Goal: Submit feedback/report problem: Submit feedback/report problem

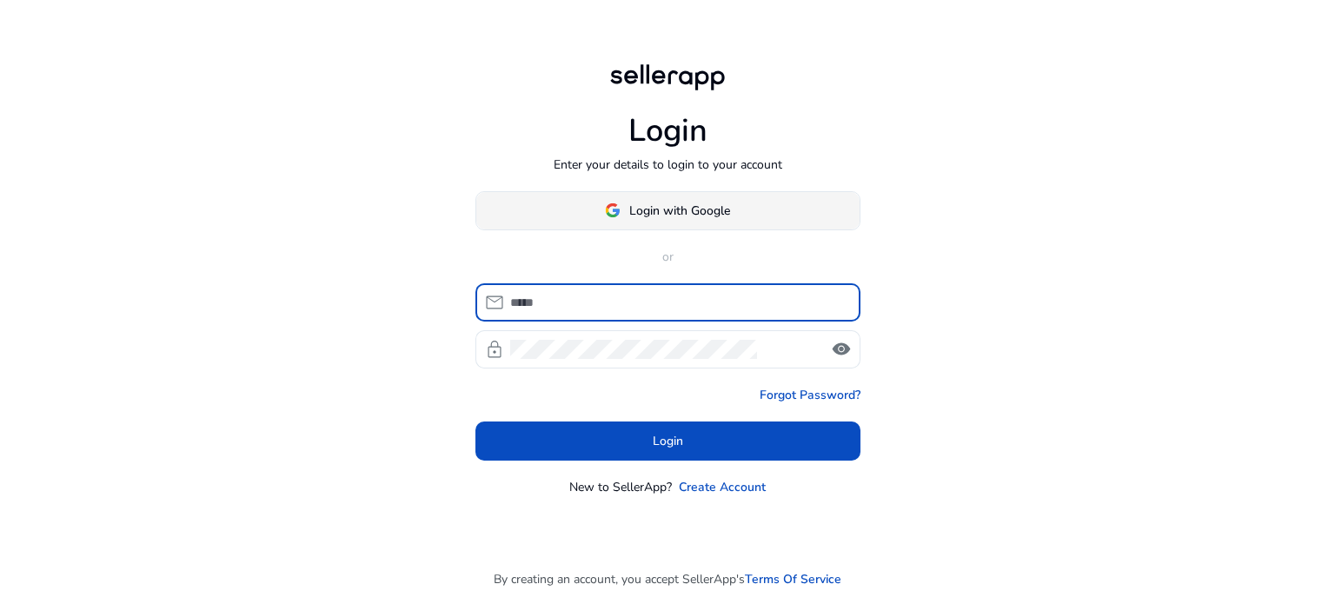
click at [658, 210] on span "Login with Google" at bounding box center [679, 211] width 101 height 18
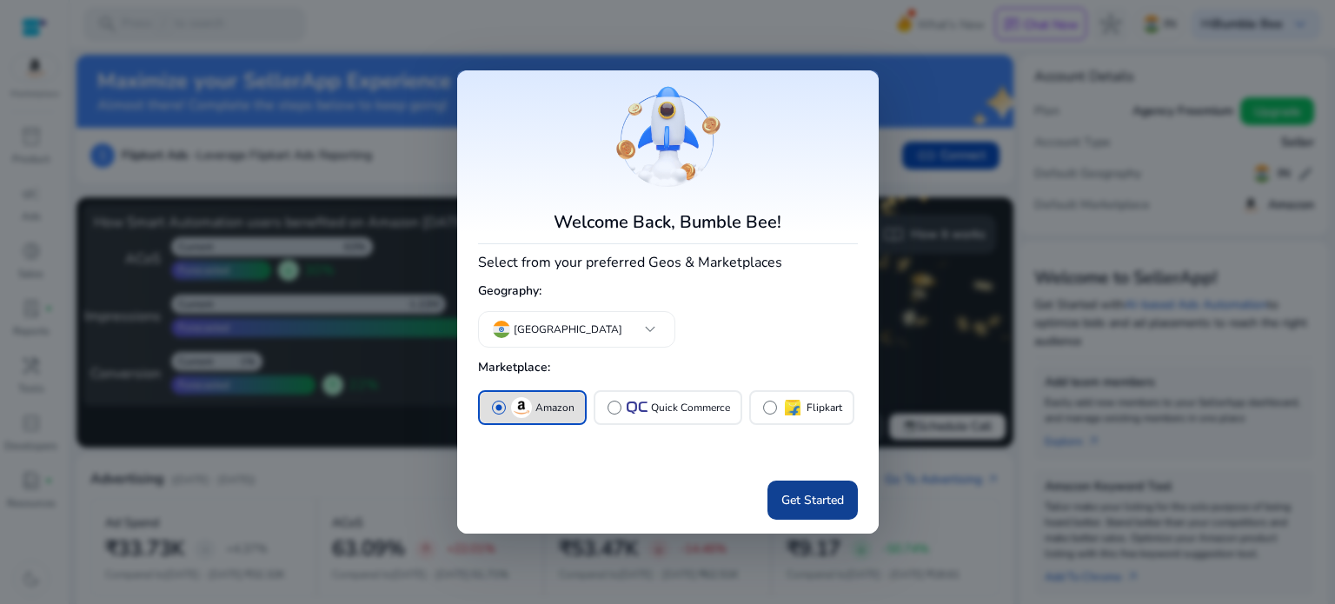
click at [810, 509] on span "Get Started" at bounding box center [812, 500] width 63 height 18
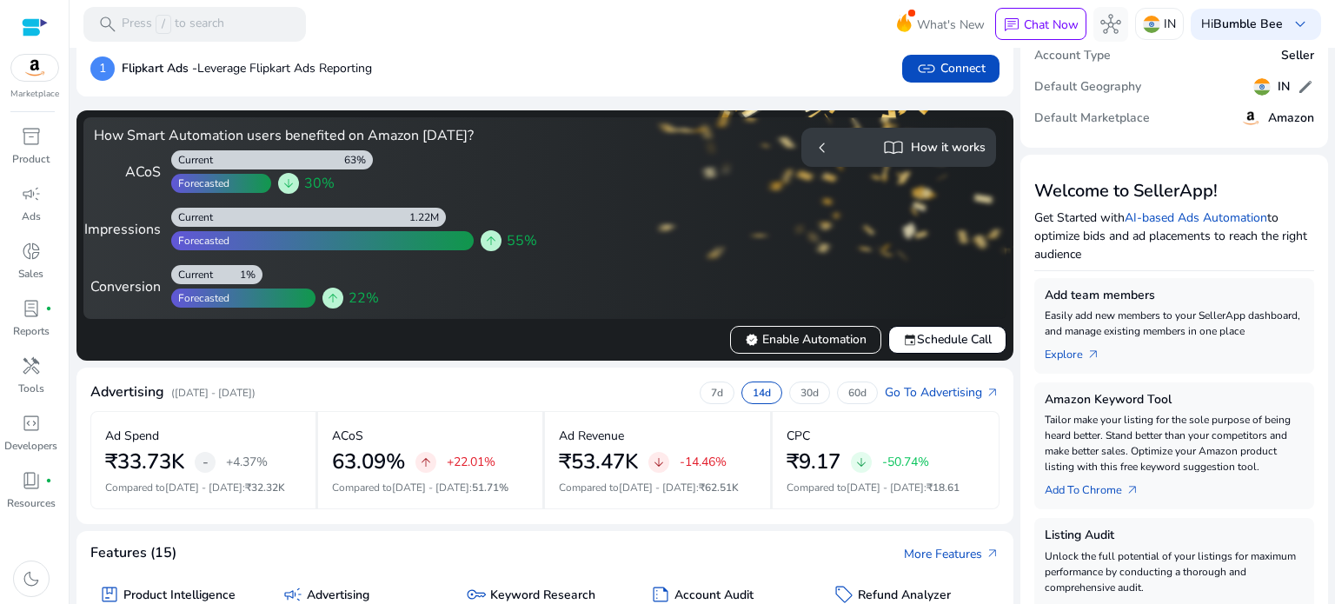
scroll to position [261, 0]
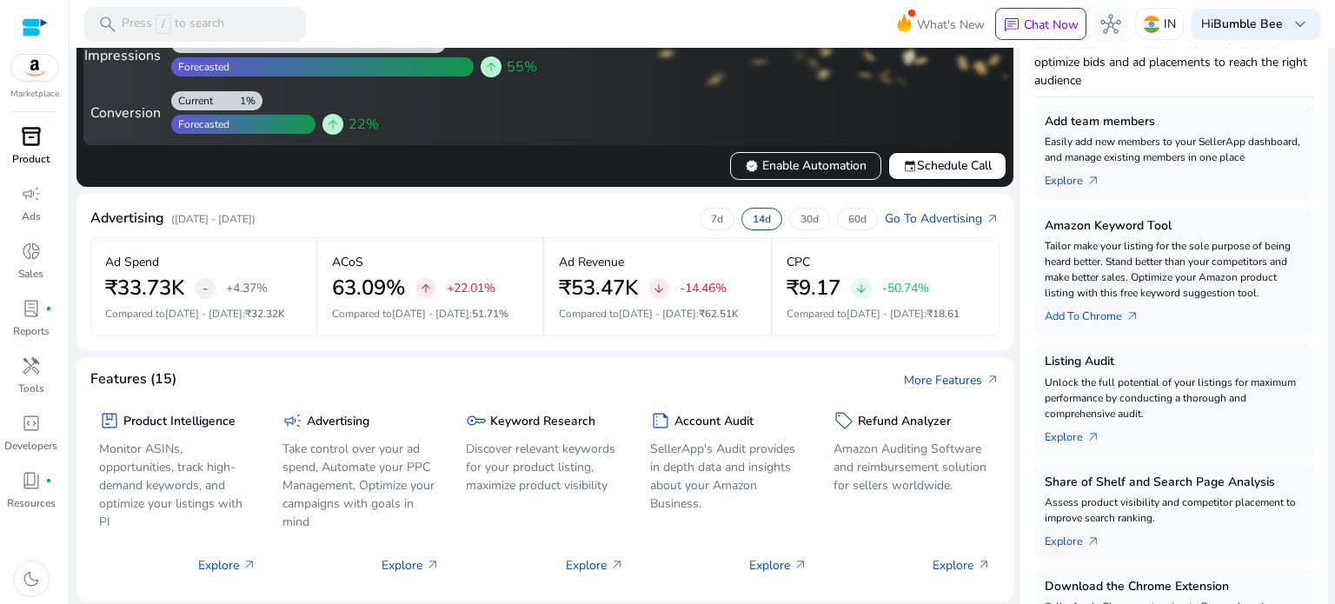
click at [35, 139] on span "inventory_2" at bounding box center [31, 136] width 21 height 21
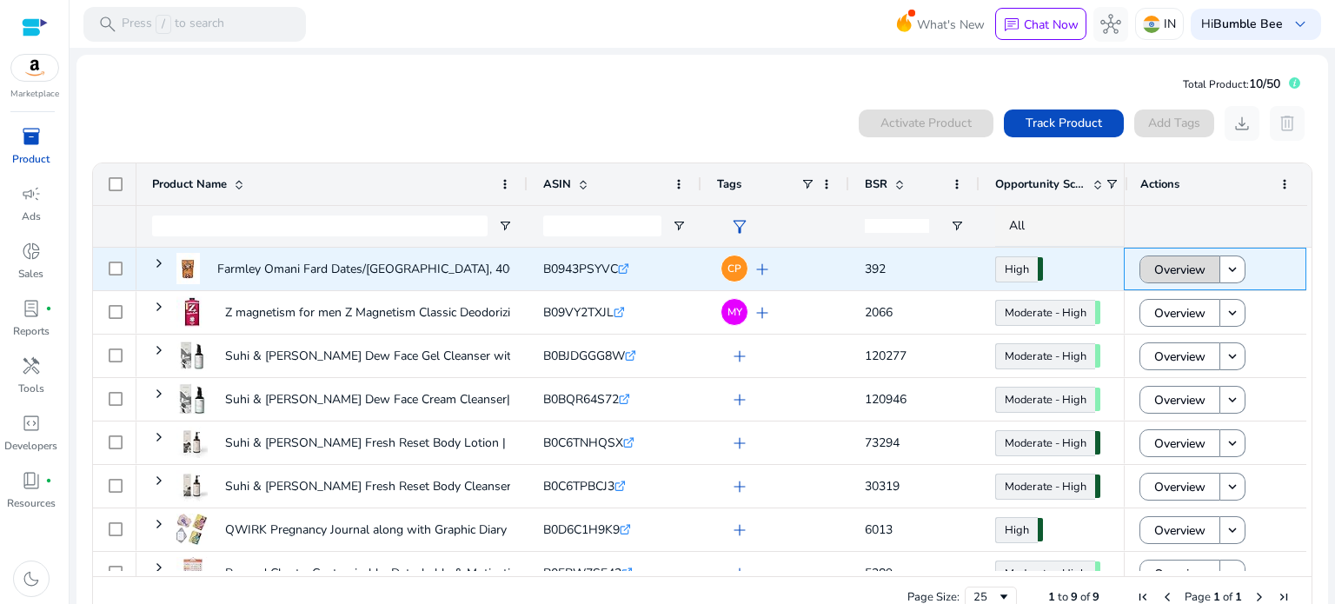
click at [1145, 262] on span at bounding box center [1179, 270] width 79 height 42
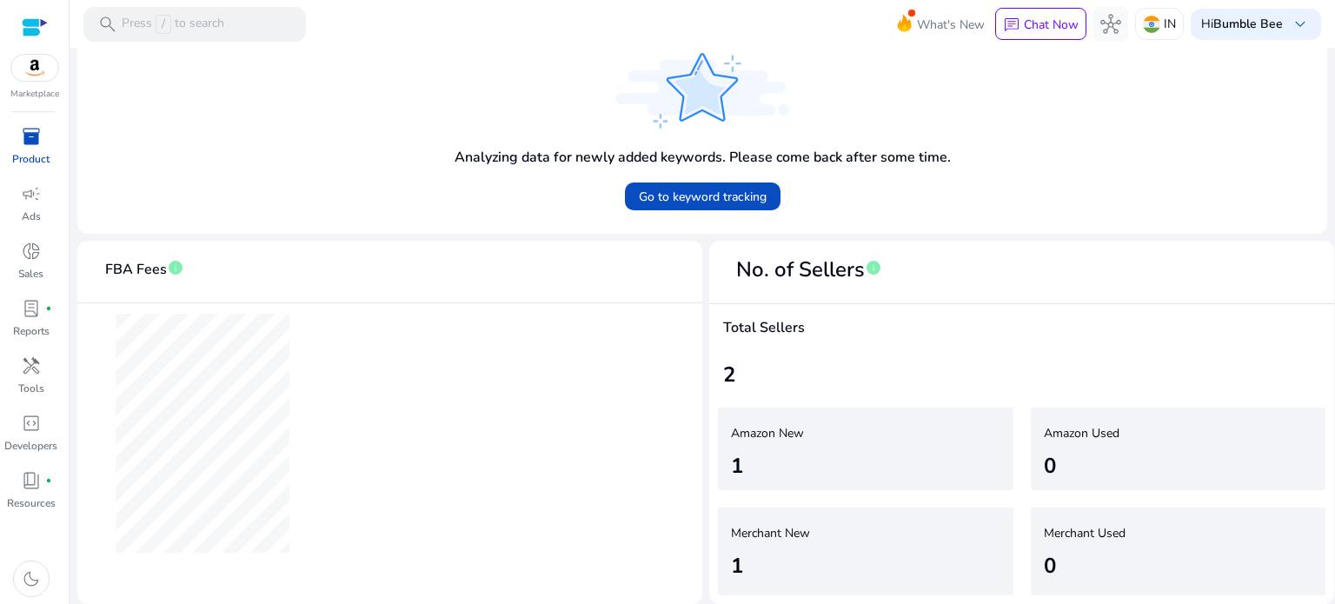
scroll to position [163, 0]
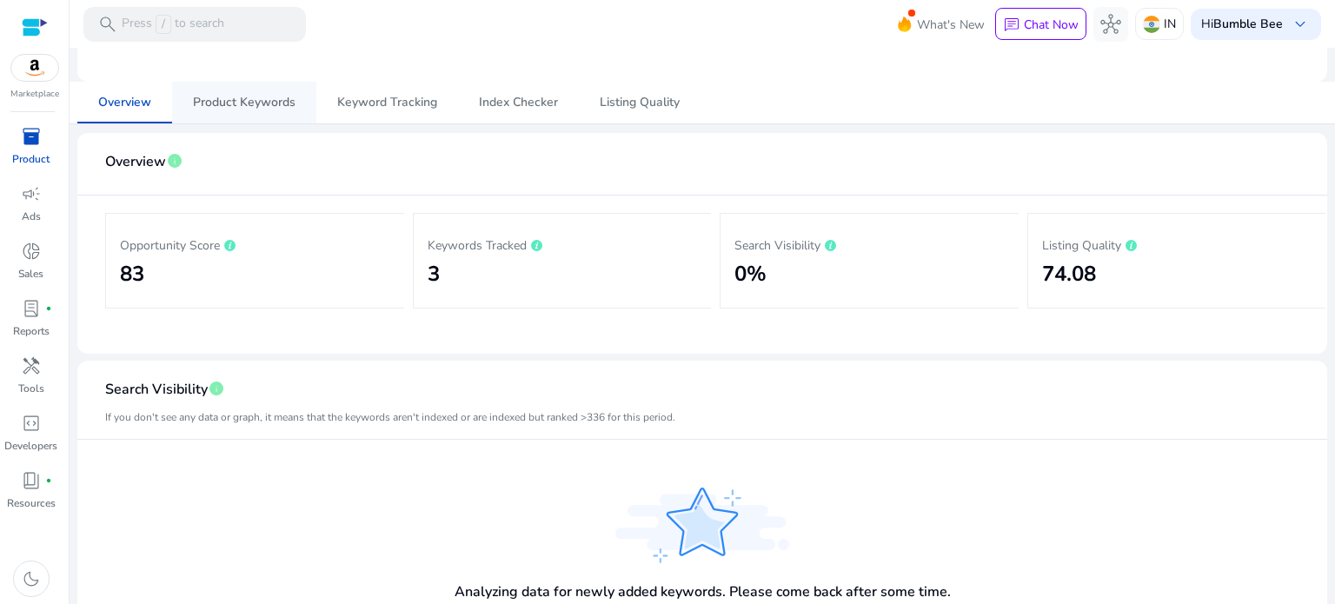
click at [278, 102] on span "Product Keywords" at bounding box center [244, 102] width 103 height 12
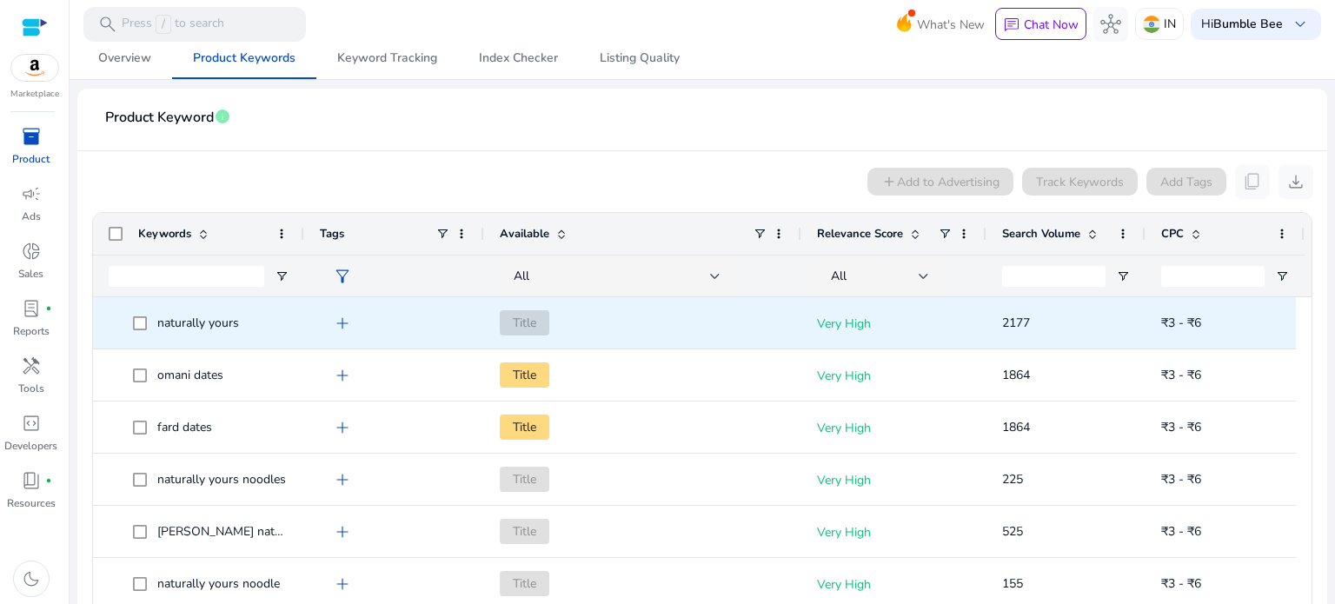
scroll to position [261, 0]
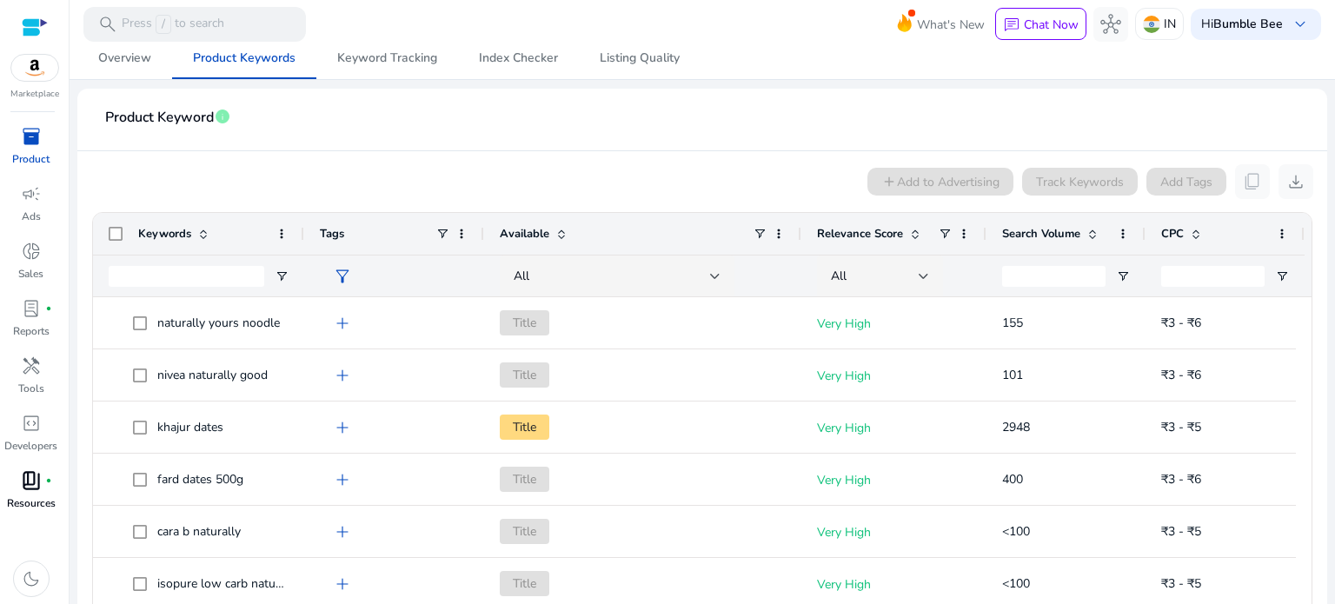
click at [30, 491] on span "book_4" at bounding box center [31, 480] width 21 height 21
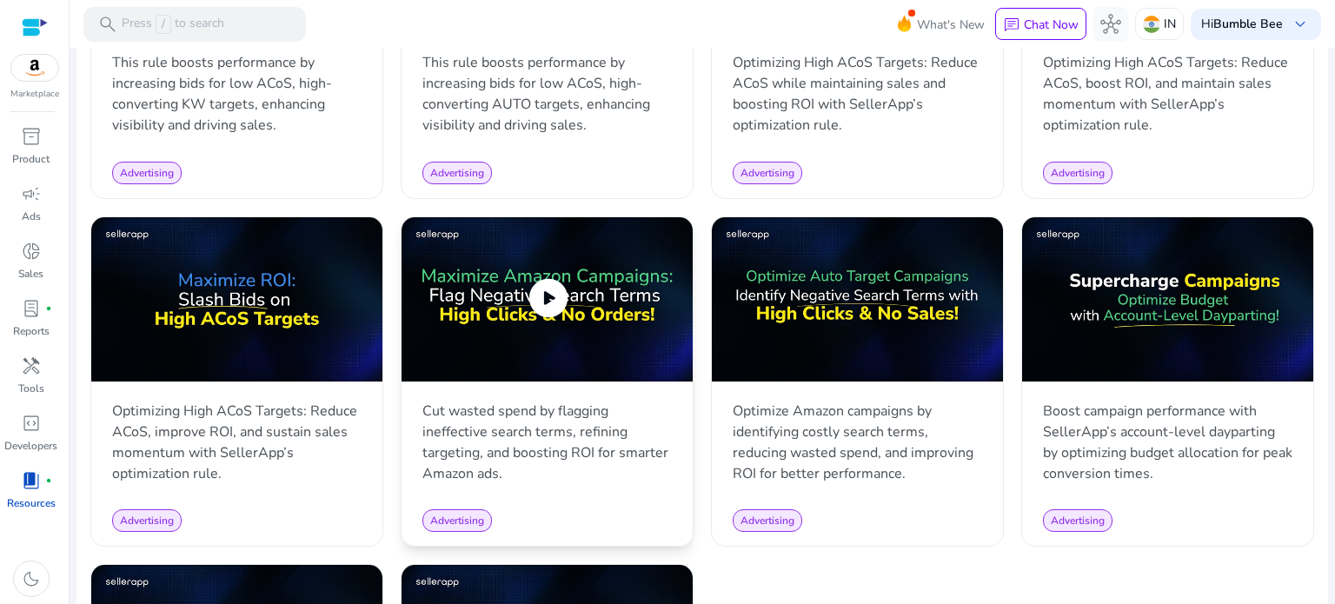
scroll to position [1702, 0]
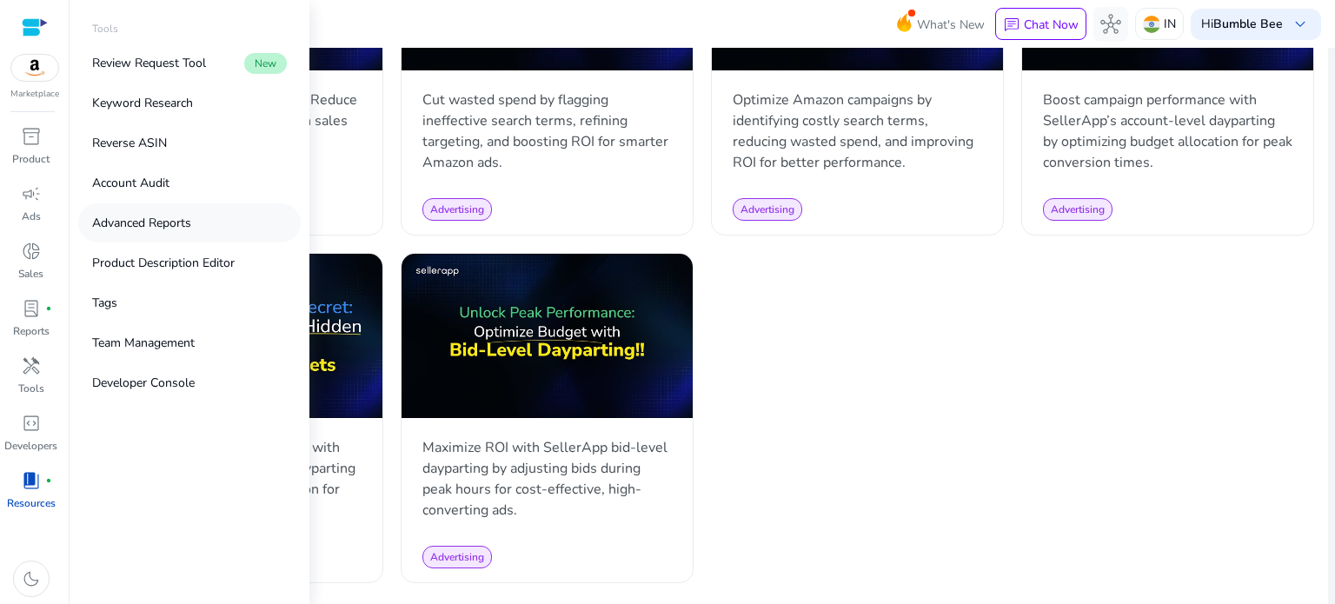
click at [188, 225] on p "Advanced Reports" at bounding box center [141, 223] width 99 height 18
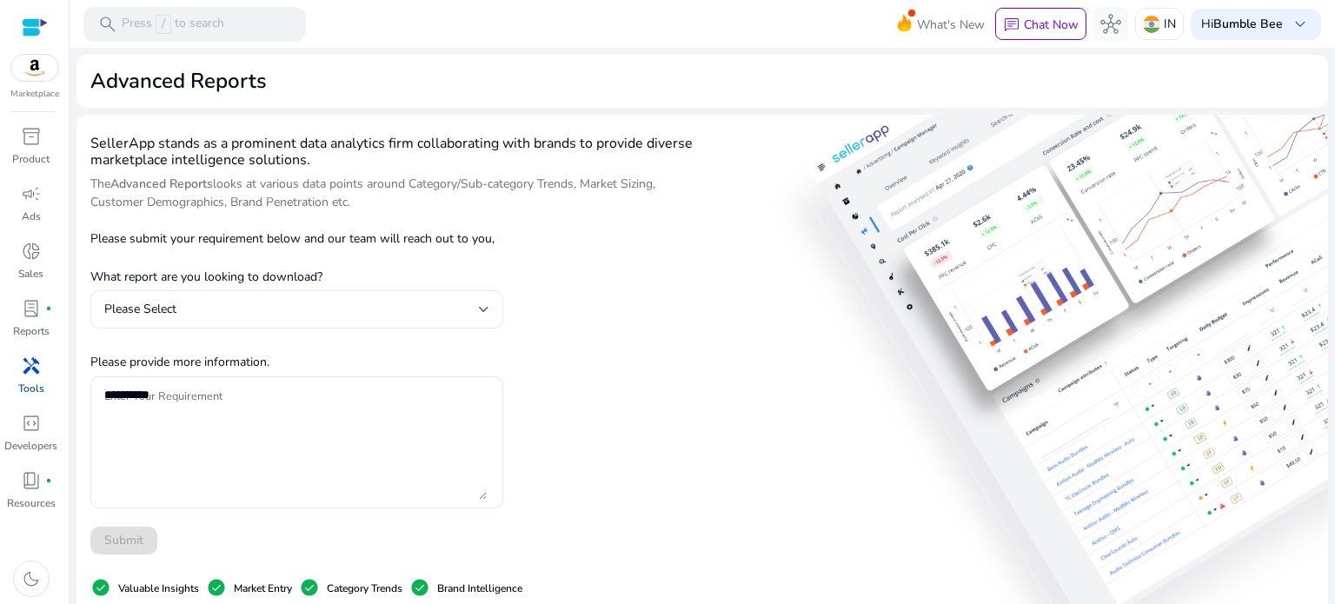
click at [289, 309] on div "Please Select" at bounding box center [291, 309] width 375 height 19
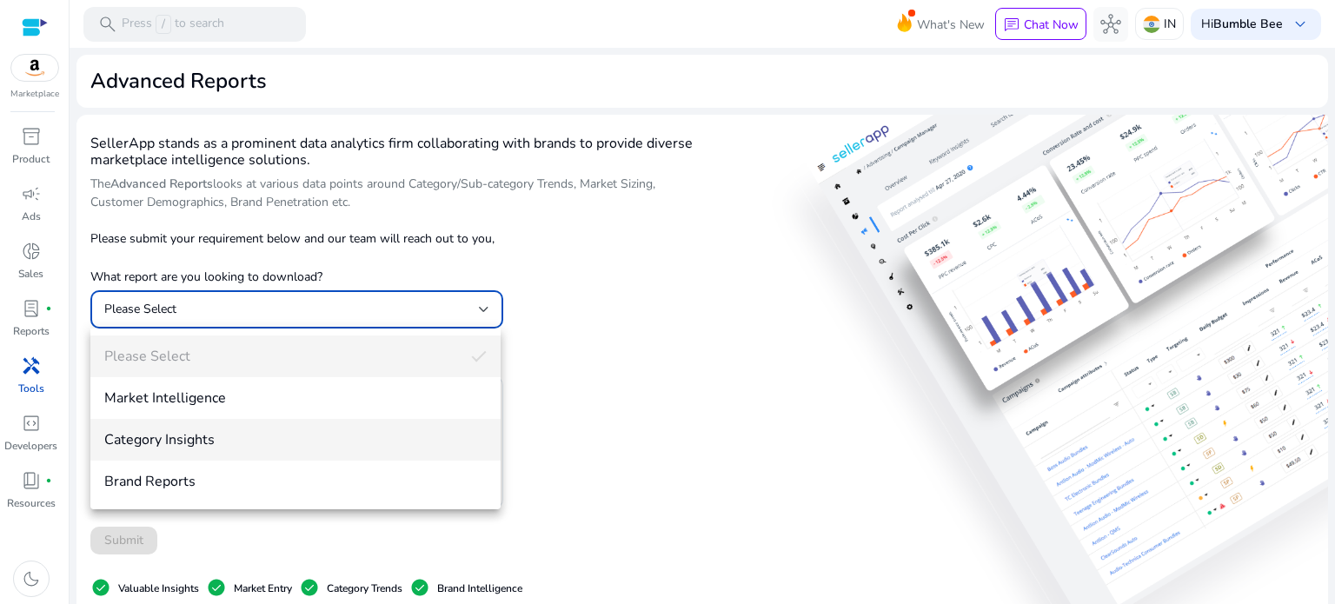
click at [250, 438] on span "Category Insights" at bounding box center [295, 439] width 382 height 19
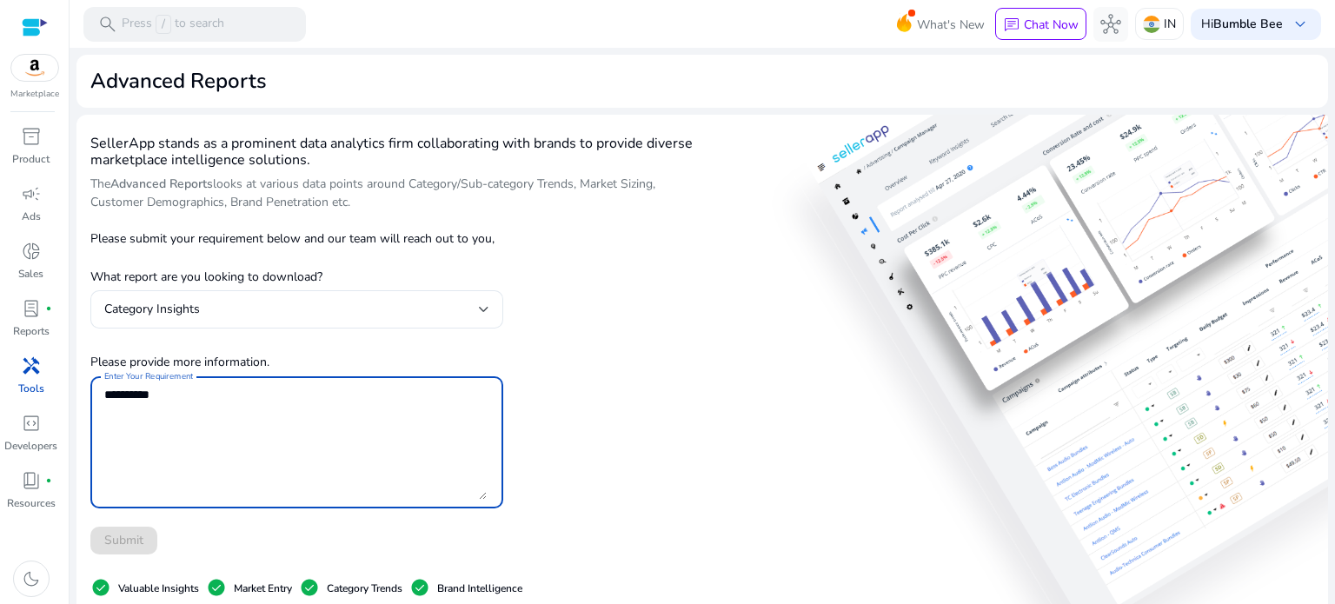
click at [254, 404] on textarea "Enter Your Requirement" at bounding box center [295, 442] width 382 height 115
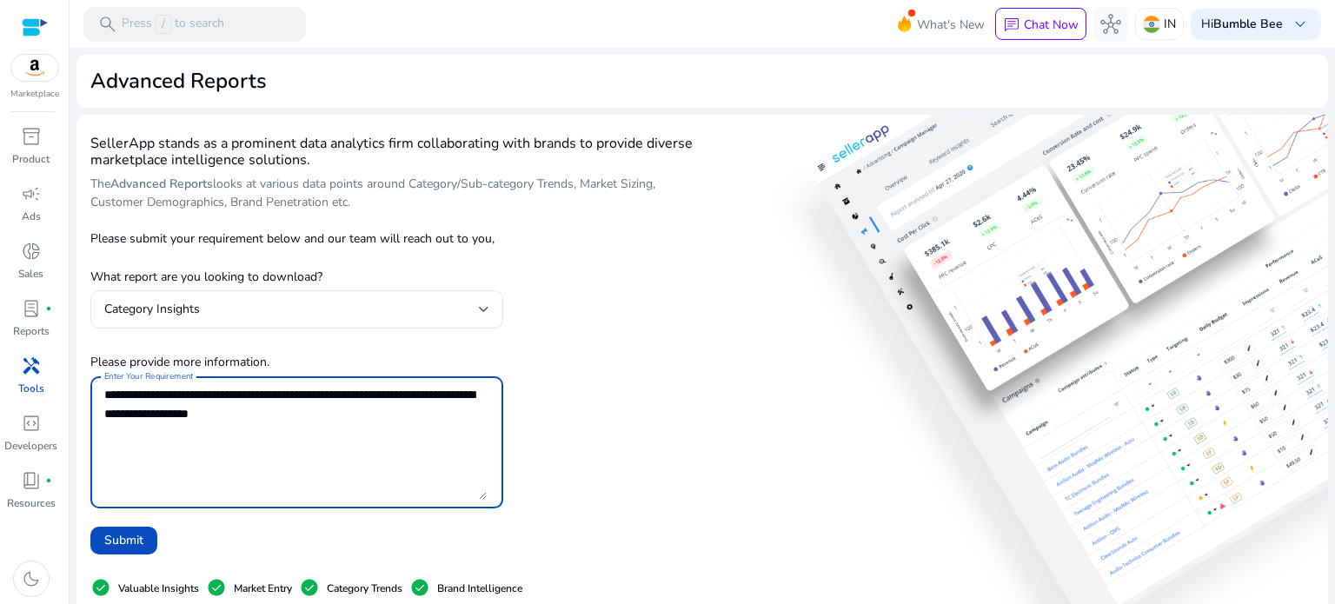
click at [118, 410] on textarea "Enter Your Requirement" at bounding box center [295, 442] width 382 height 115
click at [327, 422] on textarea "Enter Your Requirement" at bounding box center [295, 442] width 382 height 115
type textarea "**********"
click at [107, 535] on span "Submit" at bounding box center [123, 540] width 39 height 18
